Goal: Information Seeking & Learning: Learn about a topic

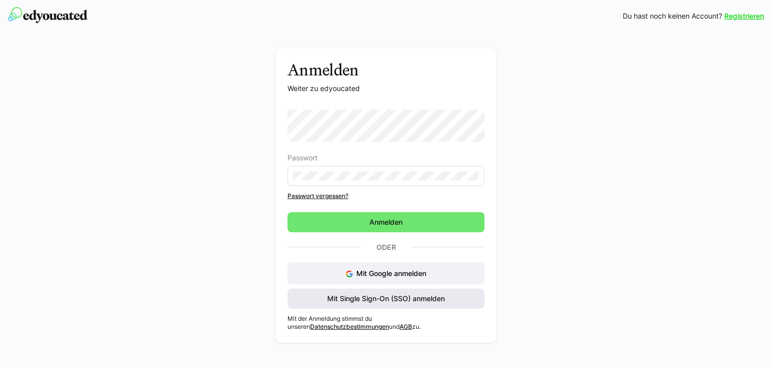
click at [384, 300] on span "Mit Single Sign-On (SSO) anmelden" at bounding box center [386, 299] width 121 height 10
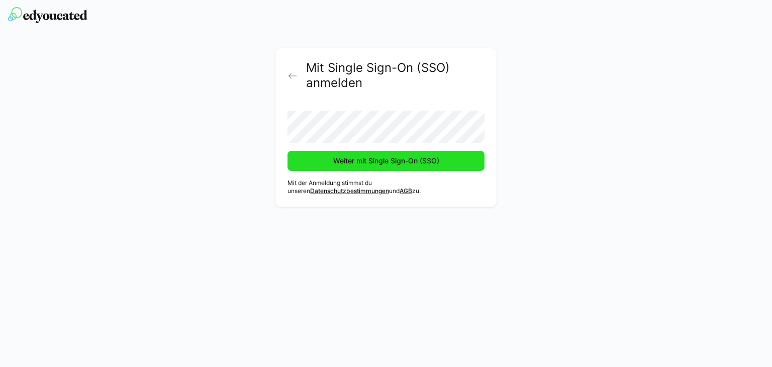
click at [373, 158] on span "Weiter mit Single Sign-On (SSO)" at bounding box center [386, 161] width 109 height 10
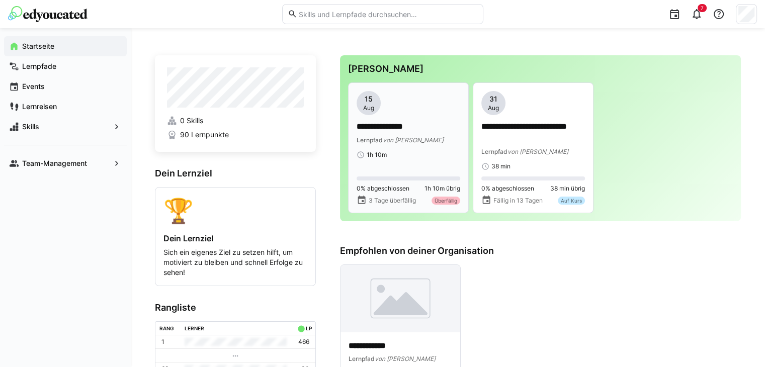
click at [397, 132] on p "**********" at bounding box center [409, 127] width 104 height 12
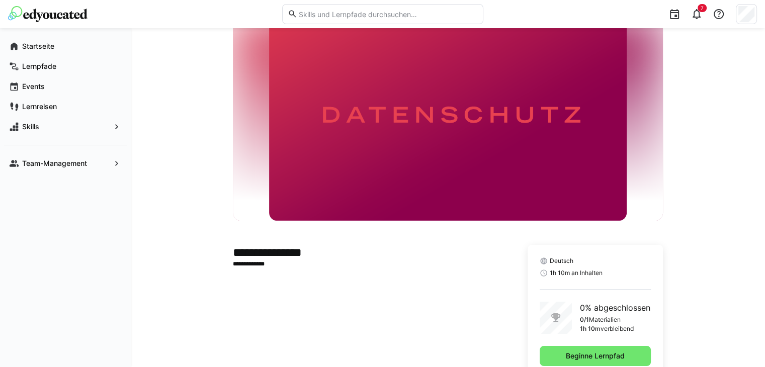
scroll to position [68, 0]
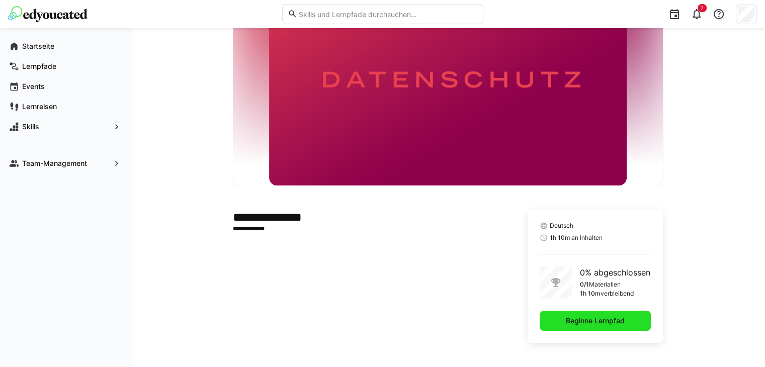
click at [605, 312] on span "Beginne Lernpfad" at bounding box center [595, 321] width 111 height 20
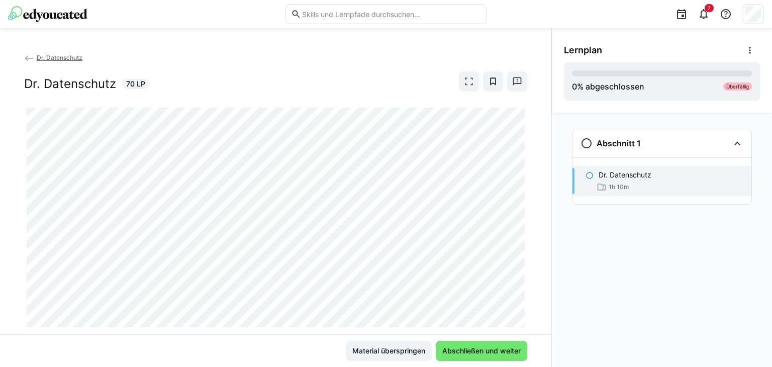
scroll to position [25, 0]
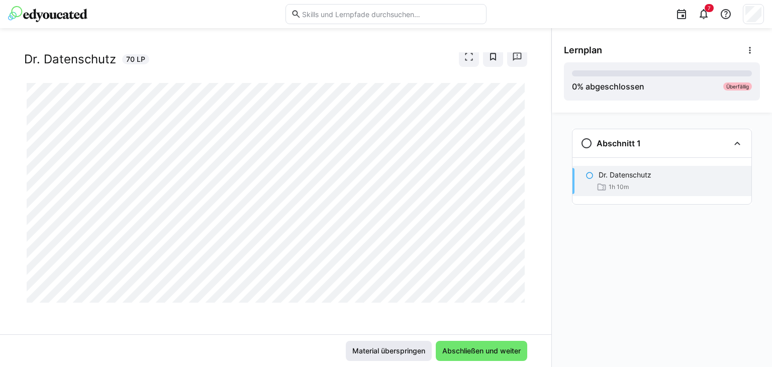
click at [376, 348] on span "Material überspringen" at bounding box center [389, 351] width 76 height 10
click at [375, 348] on span "Material überspringen" at bounding box center [389, 351] width 76 height 10
click at [474, 352] on span "Abschließen und weiter" at bounding box center [481, 351] width 81 height 10
click at [383, 353] on span "Material überspringen" at bounding box center [389, 351] width 76 height 10
click at [22, 226] on div "Dr. Datenschutz Dr. Datenschutz 70 LP" at bounding box center [276, 193] width 552 height 282
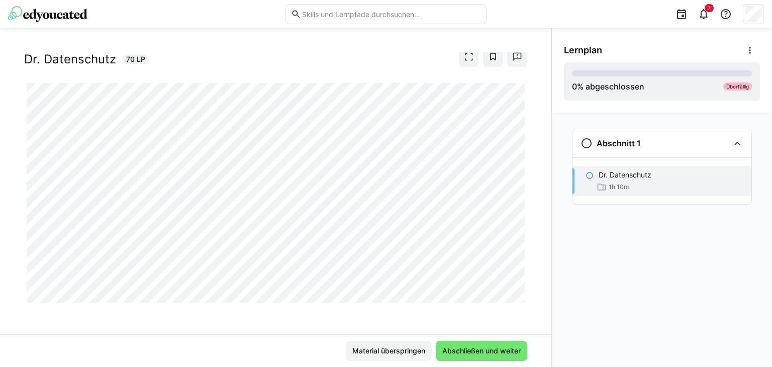
click at [0, 176] on div "Dr. Datenschutz Dr. Datenschutz 70 LP" at bounding box center [276, 193] width 552 height 282
click at [16, 203] on div "Dr. Datenschutz Dr. Datenschutz 70 LP" at bounding box center [276, 193] width 552 height 282
click at [467, 353] on span "Abschließen und weiter" at bounding box center [481, 351] width 81 height 10
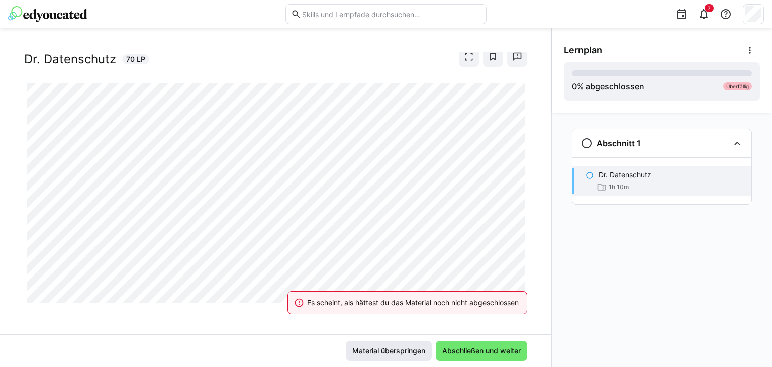
click at [376, 344] on span "Material überspringen" at bounding box center [389, 351] width 86 height 20
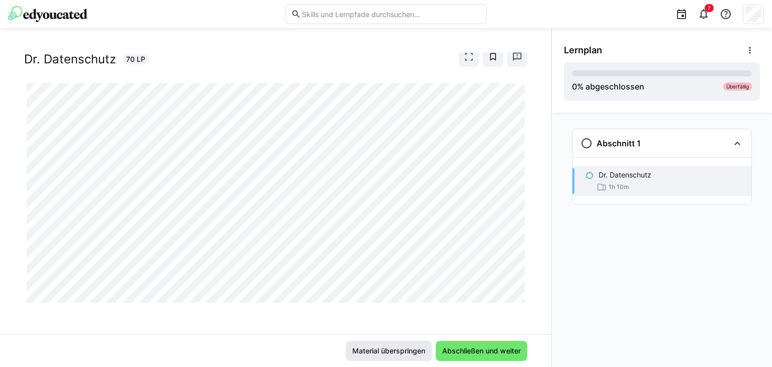
click at [388, 351] on span "Material überspringen" at bounding box center [389, 351] width 76 height 10
click at [24, 184] on div "Dr. Datenschutz Dr. Datenschutz 70 LP" at bounding box center [276, 193] width 552 height 282
click at [21, 230] on div "Dr. Datenschutz Dr. Datenschutz 70 LP" at bounding box center [276, 193] width 552 height 282
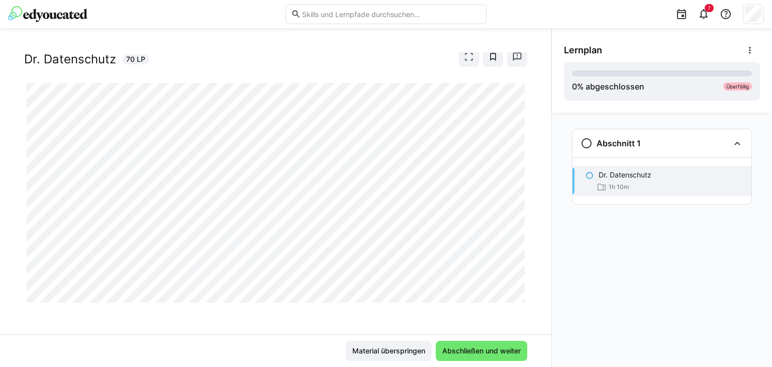
click at [0, 216] on div "Dr. Datenschutz Dr. Datenschutz 70 LP" at bounding box center [276, 193] width 552 height 282
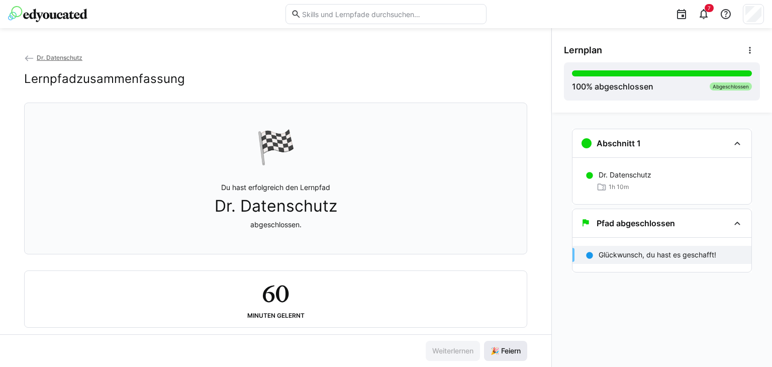
click at [497, 344] on span "🎉 Feiern" at bounding box center [505, 351] width 43 height 20
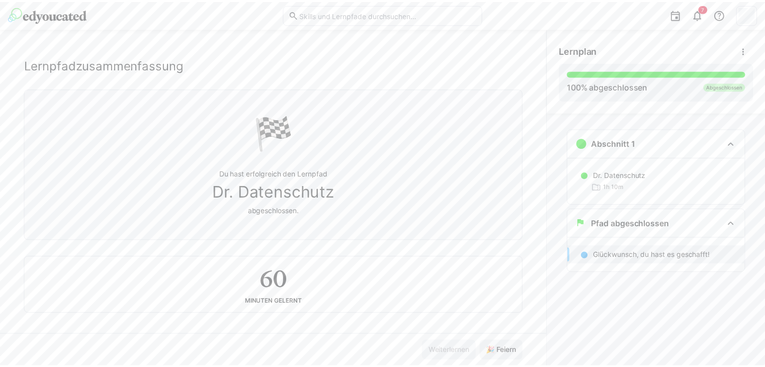
scroll to position [20, 0]
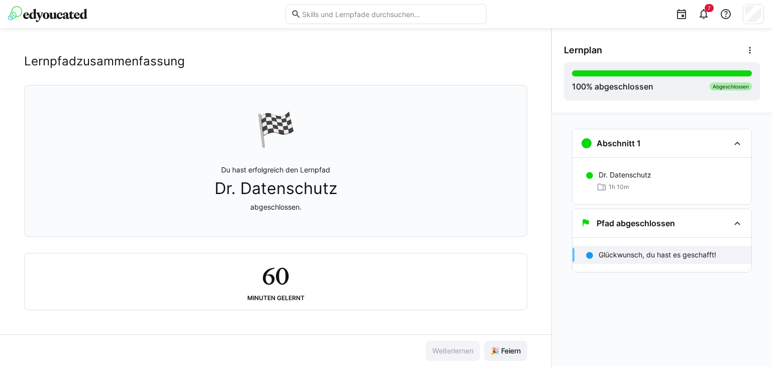
click at [81, 11] on img at bounding box center [47, 14] width 79 height 16
